Goal: Information Seeking & Learning: Learn about a topic

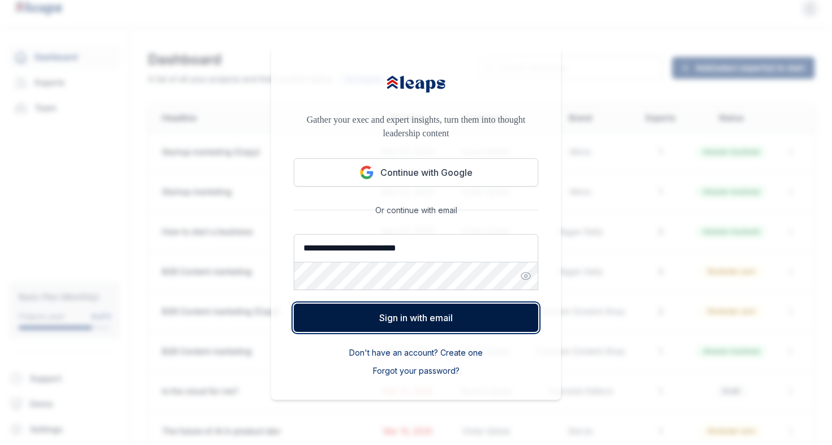
click at [431, 316] on button "Sign in with email" at bounding box center [416, 318] width 245 height 28
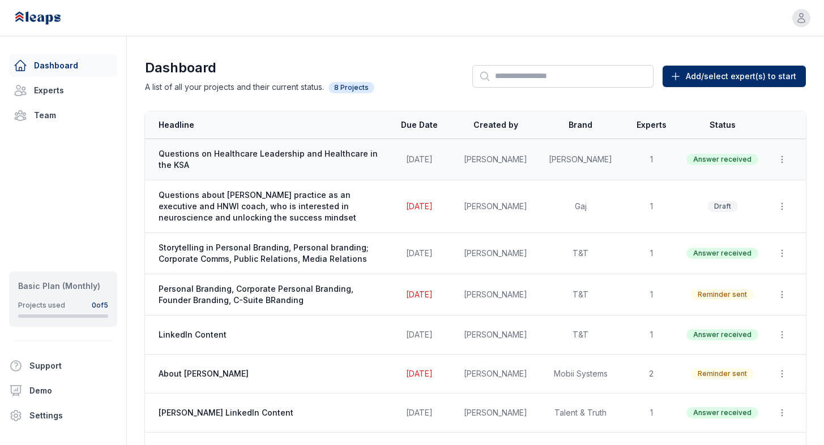
click at [338, 156] on span "Questions on Healthcare Leadership and Healthcare in the KSA" at bounding box center [268, 159] width 220 height 23
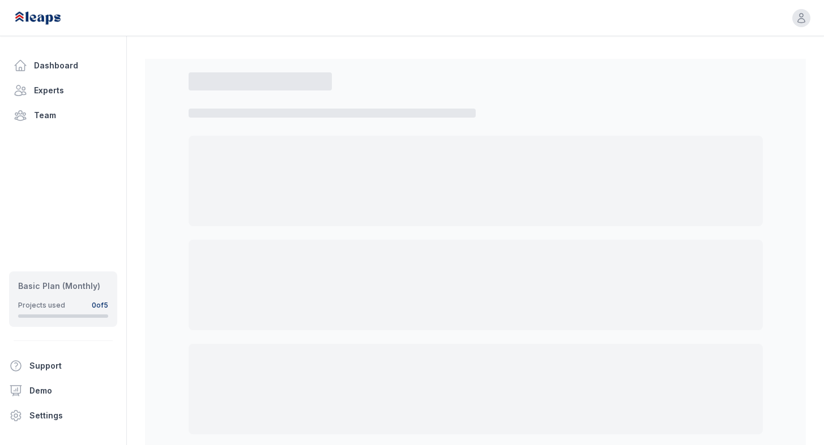
select select "*"
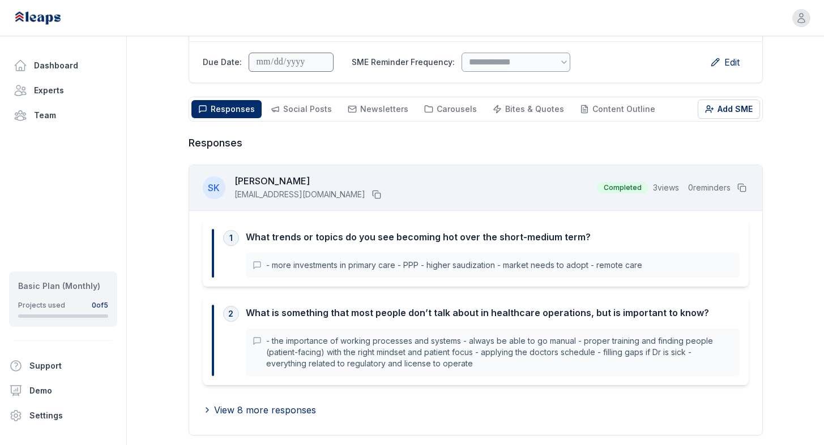
scroll to position [144, 0]
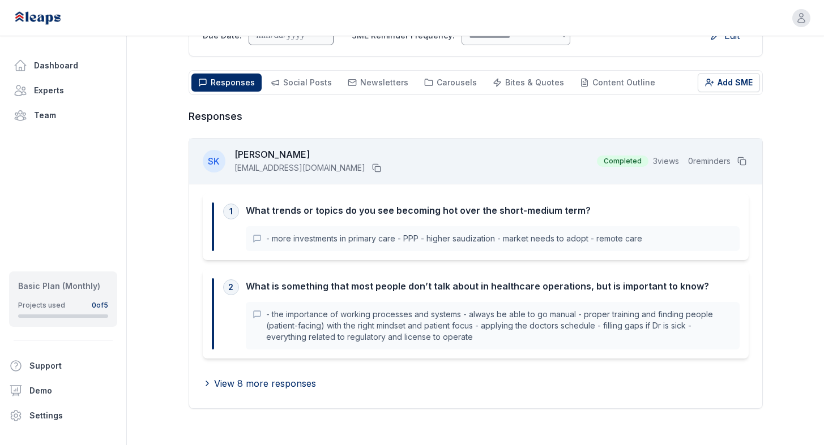
click at [620, 243] on p "- more investments in primary care - PPP - higher saudization - market needs to…" at bounding box center [499, 238] width 466 height 11
click at [272, 239] on p "- more investments in primary care - PPP - higher saudization - market needs to…" at bounding box center [499, 238] width 466 height 11
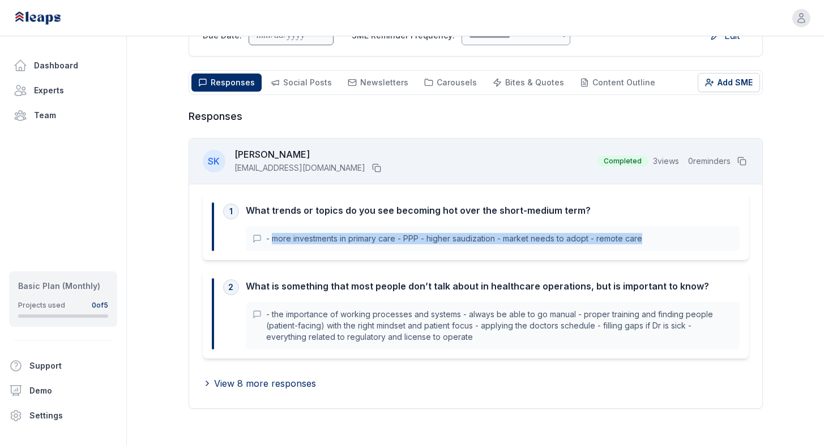
drag, startPoint x: 272, startPoint y: 239, endPoint x: 634, endPoint y: 242, distance: 362.3
click at [634, 242] on p "- more investments in primary care - PPP - higher saudization - market needs to…" at bounding box center [499, 238] width 466 height 11
click at [263, 382] on span "View 8 more responses" at bounding box center [265, 384] width 102 height 14
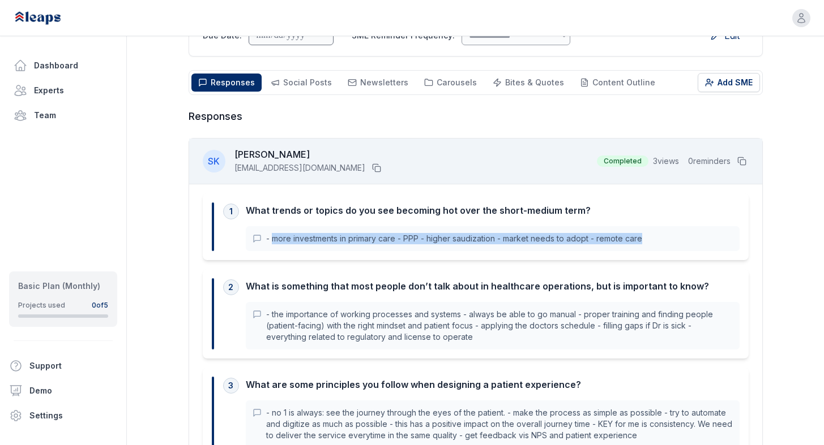
scroll to position [244, 0]
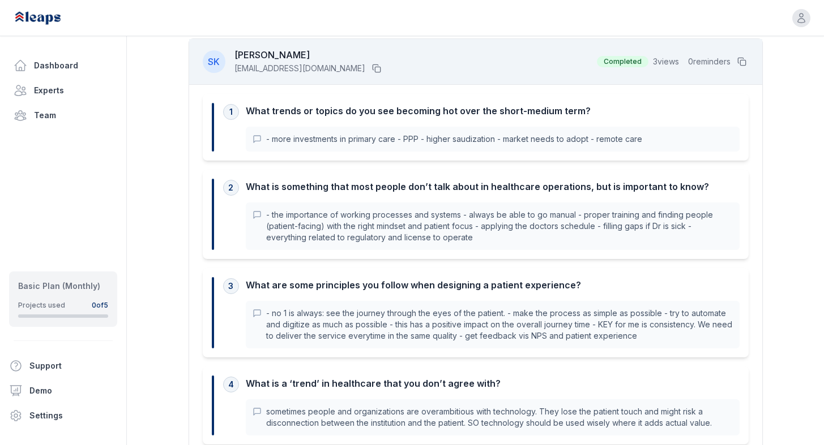
click at [379, 147] on div "- more investments in primary care - PPP - higher saudization - market needs to…" at bounding box center [493, 139] width 494 height 25
drag, startPoint x: 272, startPoint y: 214, endPoint x: 585, endPoint y: 212, distance: 313.0
click at [585, 212] on p "- the importance of working processes and systems - always be able to go manual…" at bounding box center [499, 226] width 466 height 34
click at [480, 211] on p "- the importance of working processes and systems - always be able to go manual…" at bounding box center [499, 226] width 466 height 34
drag, startPoint x: 480, startPoint y: 211, endPoint x: 568, endPoint y: 212, distance: 88.3
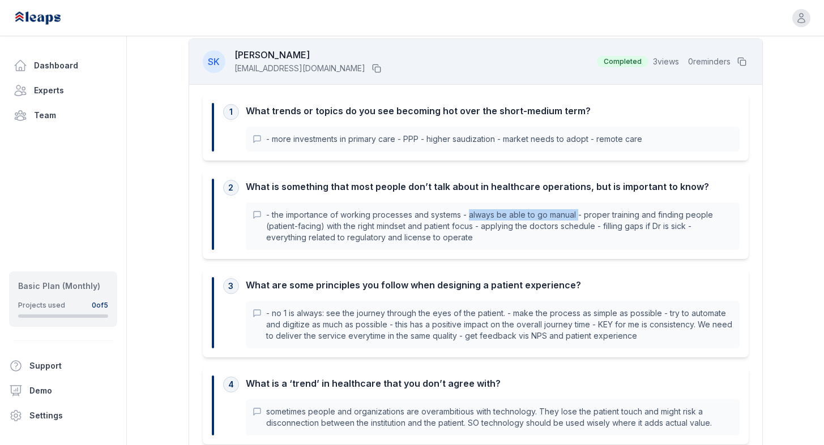
click at [568, 212] on p "- the importance of working processes and systems - always be able to go manual…" at bounding box center [499, 226] width 466 height 34
copy p "always be able to go manual"
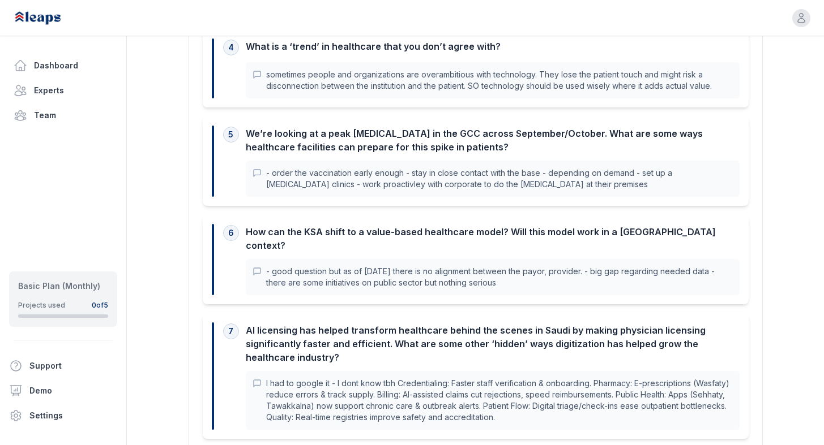
scroll to position [595, 0]
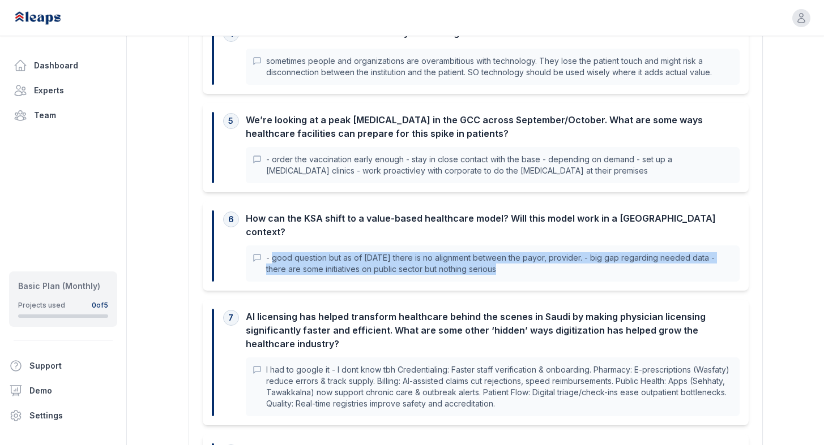
drag, startPoint x: 272, startPoint y: 245, endPoint x: 567, endPoint y: 256, distance: 295.7
click at [567, 258] on p "- good question but as of [DATE] there is no alignment between the payor, provi…" at bounding box center [499, 263] width 466 height 23
copy p "good question but as of [DATE] there is no alignment between the payor, provide…"
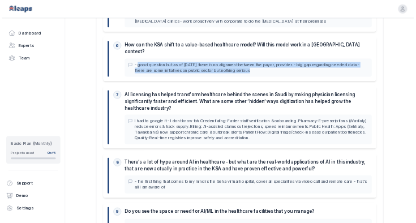
scroll to position [707, 0]
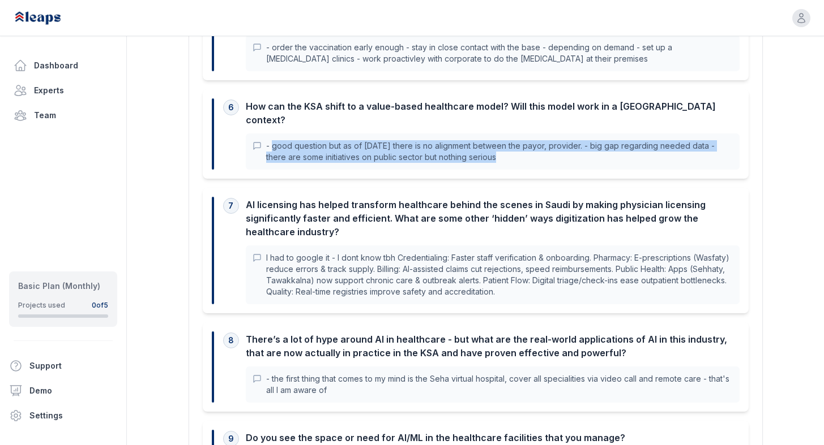
copy p "good question but as of [DATE] there is no alignment between the payor, provide…"
